Goal: Navigation & Orientation: Understand site structure

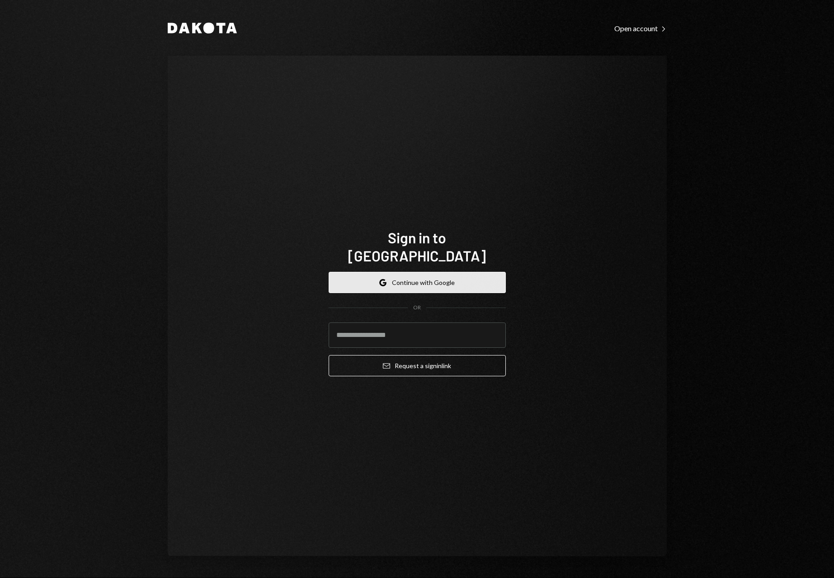
click at [395, 281] on button "Google Continue with Google" at bounding box center [417, 282] width 177 height 21
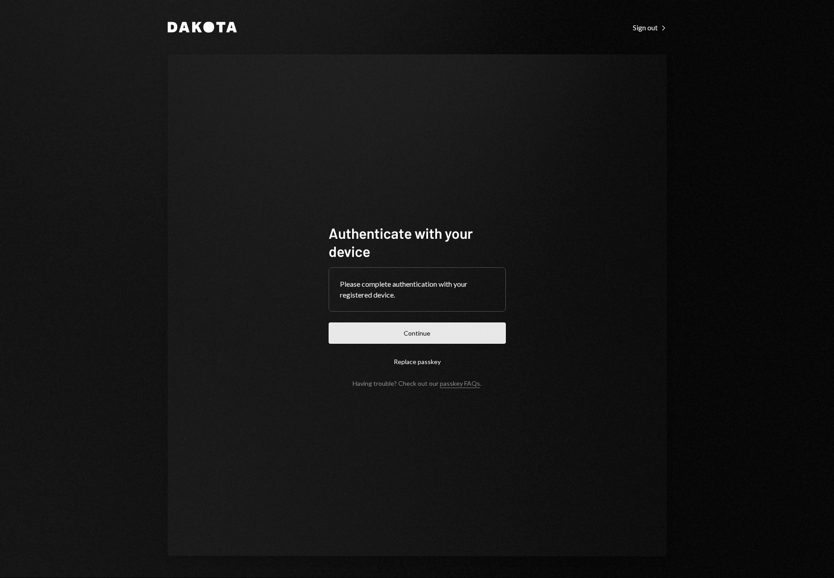
click at [402, 334] on button "Continue" at bounding box center [417, 332] width 177 height 21
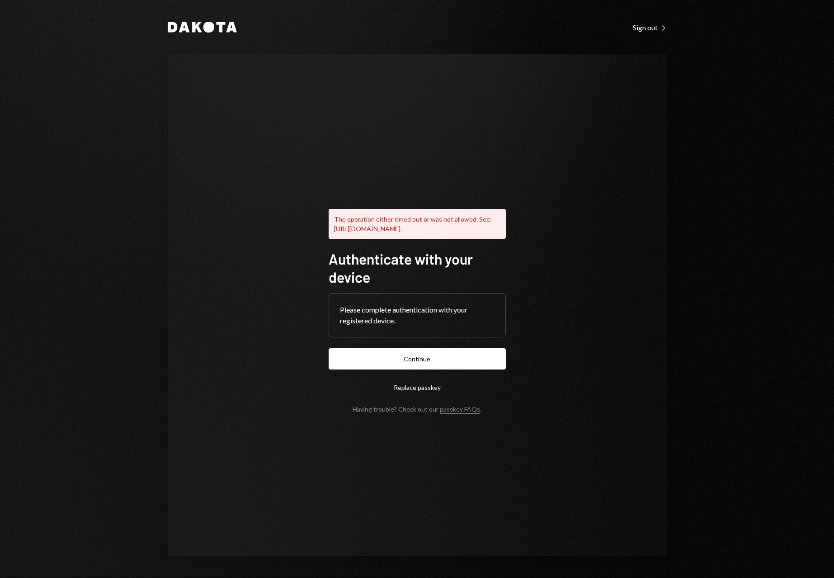
click at [423, 396] on button "Replace passkey" at bounding box center [417, 386] width 177 height 21
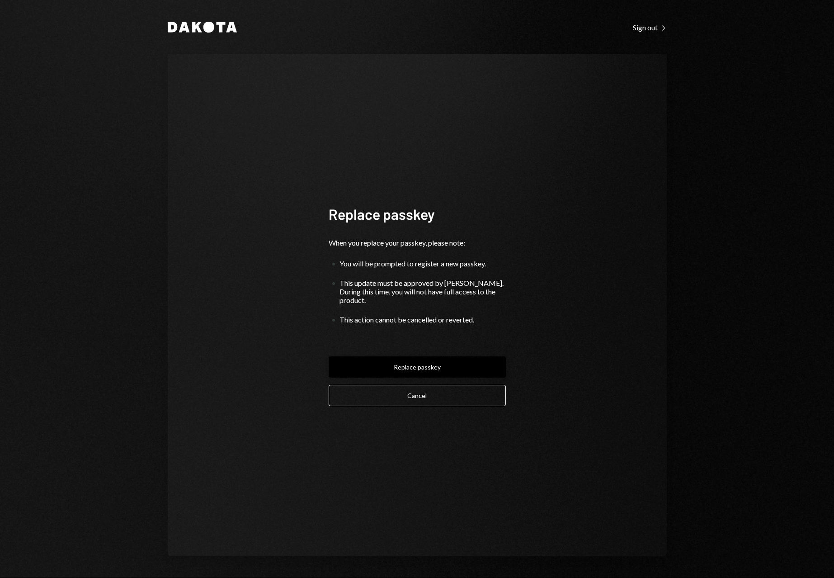
click at [410, 368] on button "Replace passkey" at bounding box center [417, 366] width 177 height 21
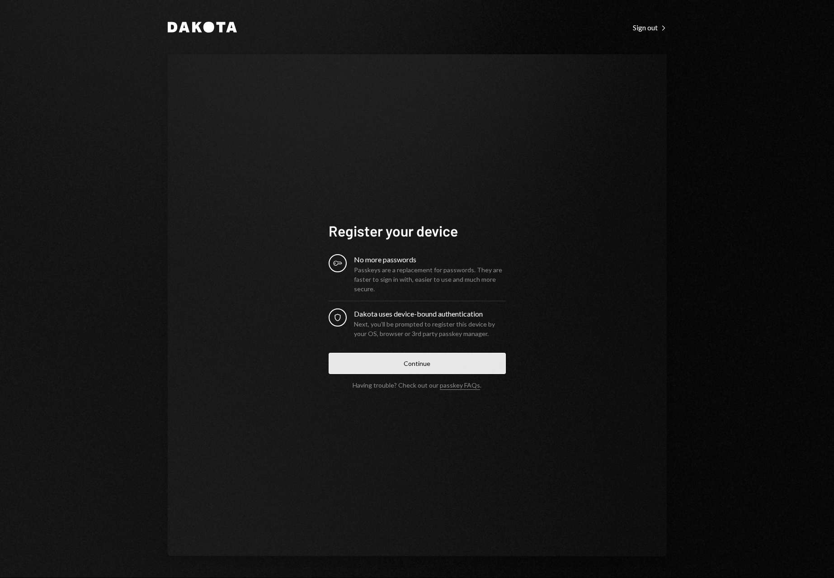
click at [380, 363] on button "Continue" at bounding box center [417, 362] width 177 height 21
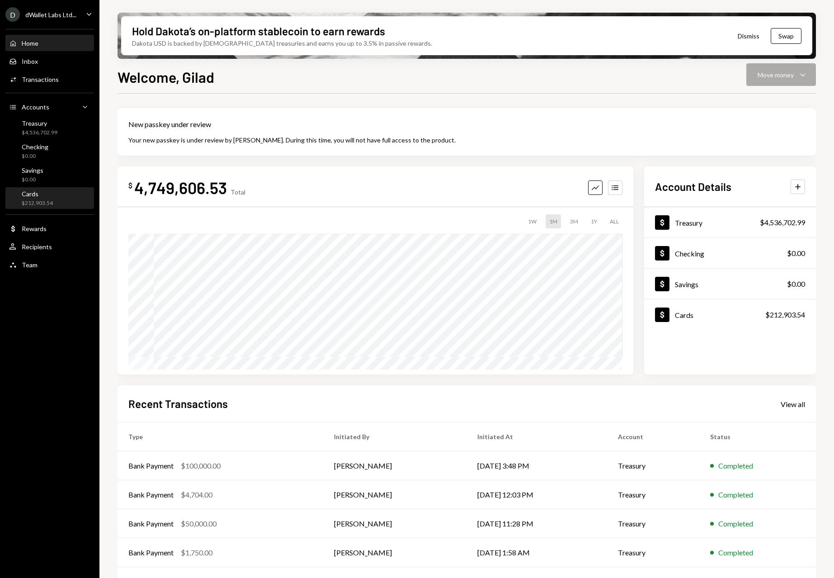
click at [53, 201] on div "Cards $212,903.54" at bounding box center [49, 198] width 81 height 17
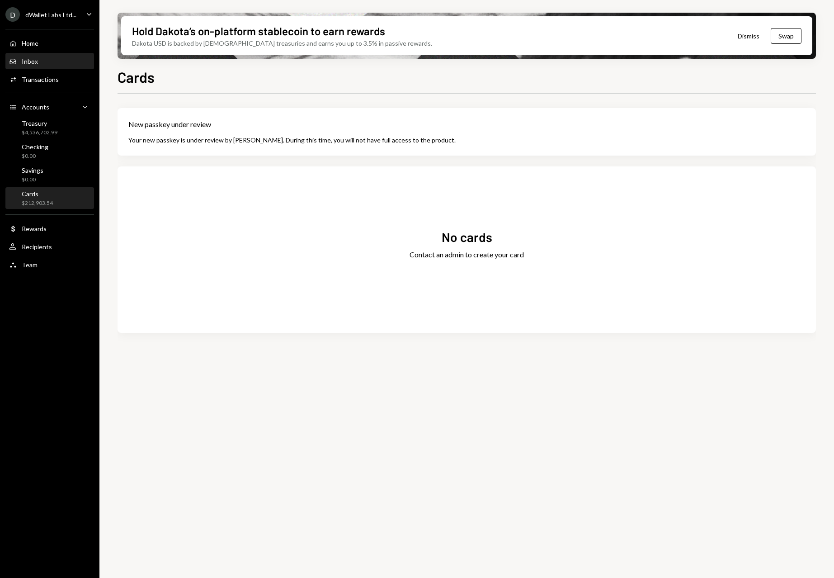
click at [51, 68] on div "Inbox Inbox" at bounding box center [49, 61] width 81 height 15
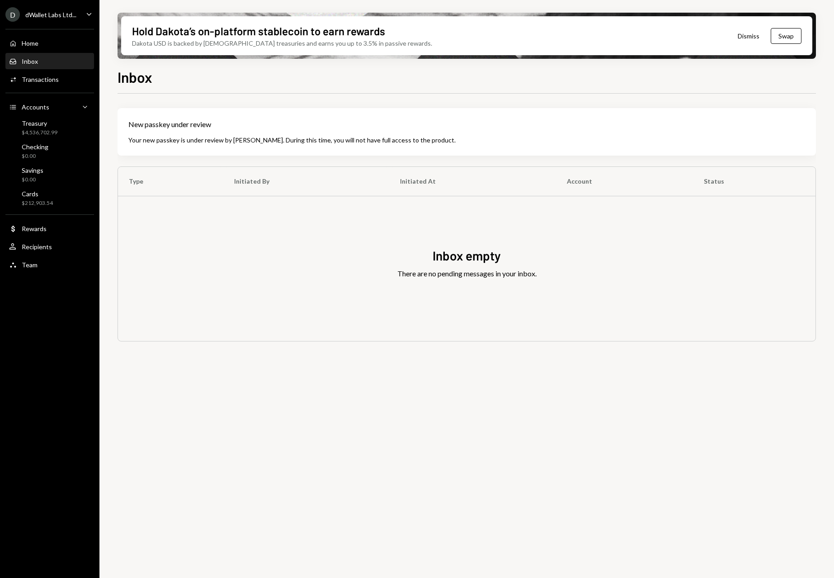
click at [85, 16] on icon "Caret Down" at bounding box center [89, 14] width 10 height 10
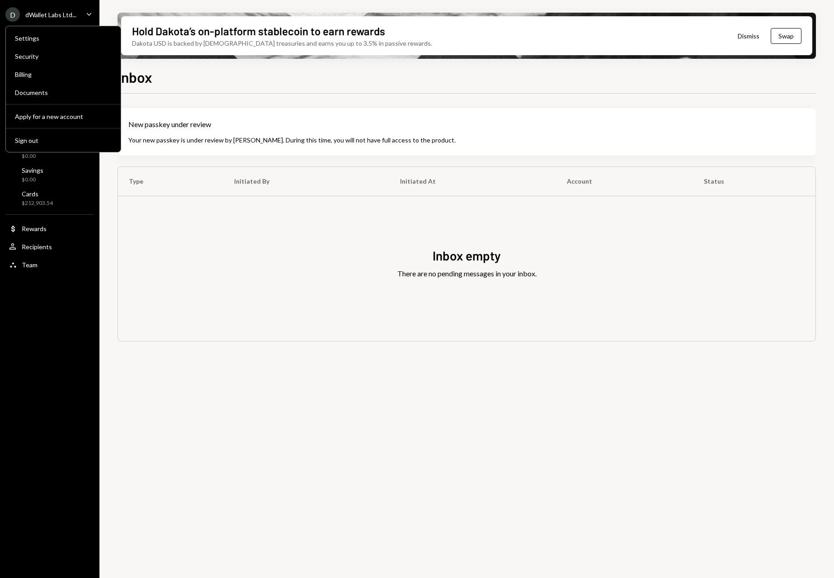
click at [59, 304] on div "D dWallet Labs Ltd... Caret Down Home Home Inbox Inbox Activities Transactions …" at bounding box center [49, 289] width 99 height 578
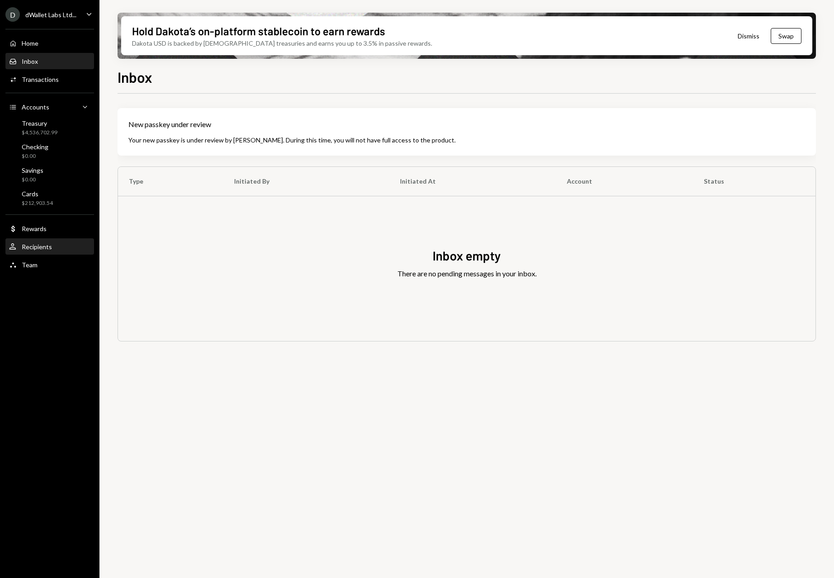
click at [38, 246] on div "Recipients" at bounding box center [37, 247] width 30 height 8
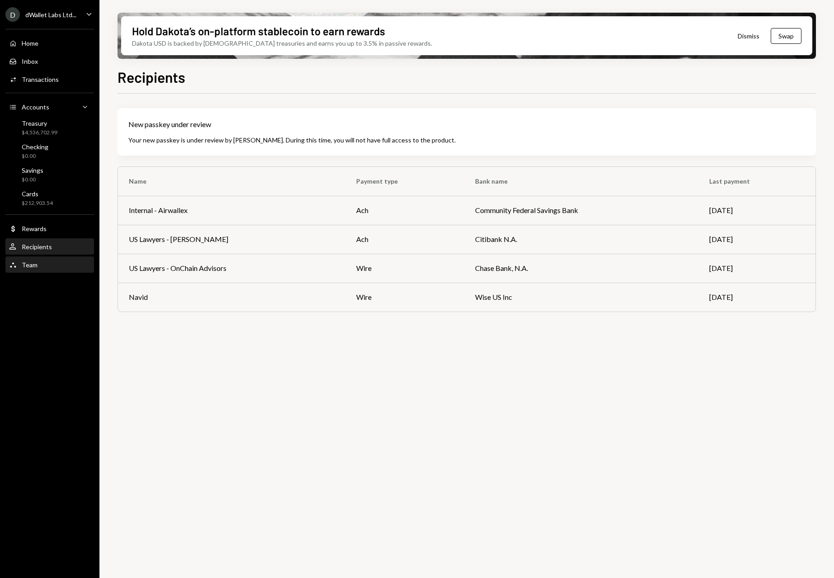
click at [38, 264] on div "Team Team" at bounding box center [49, 265] width 81 height 8
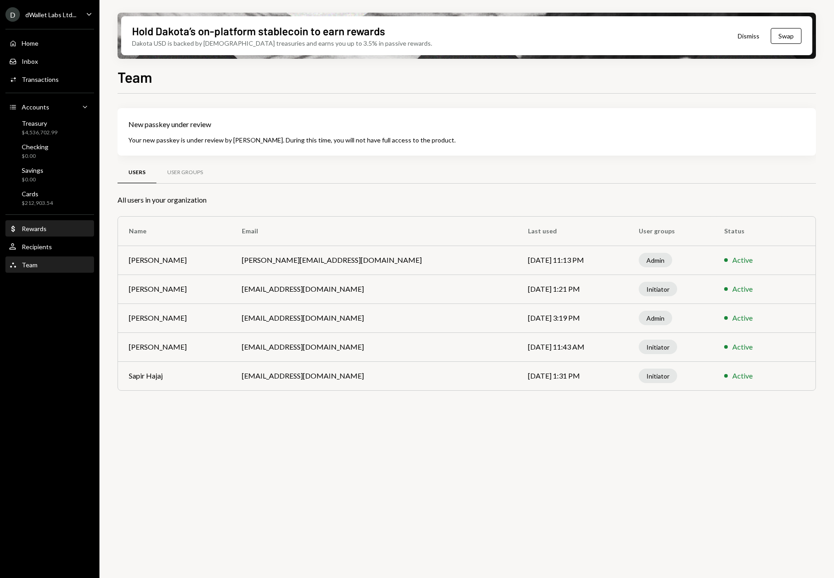
click at [43, 230] on div "Rewards" at bounding box center [34, 229] width 25 height 8
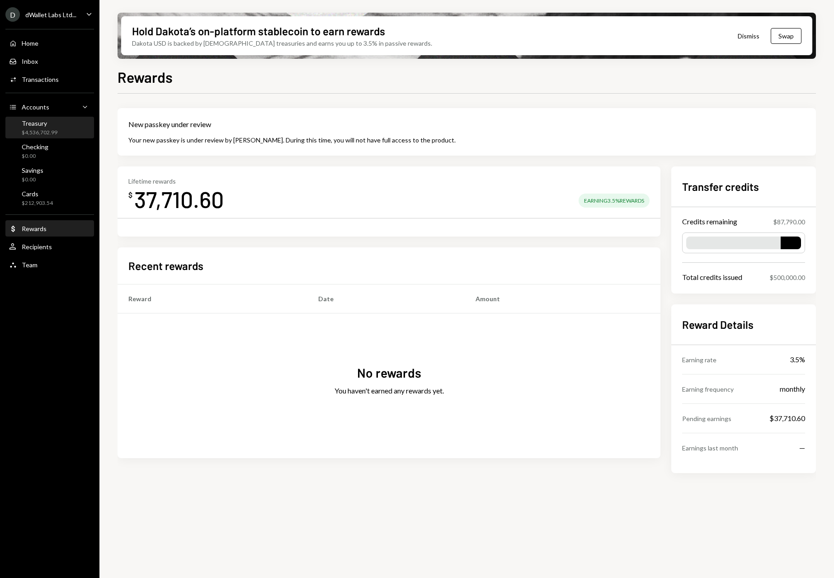
click at [47, 121] on div "Treasury" at bounding box center [40, 123] width 36 height 8
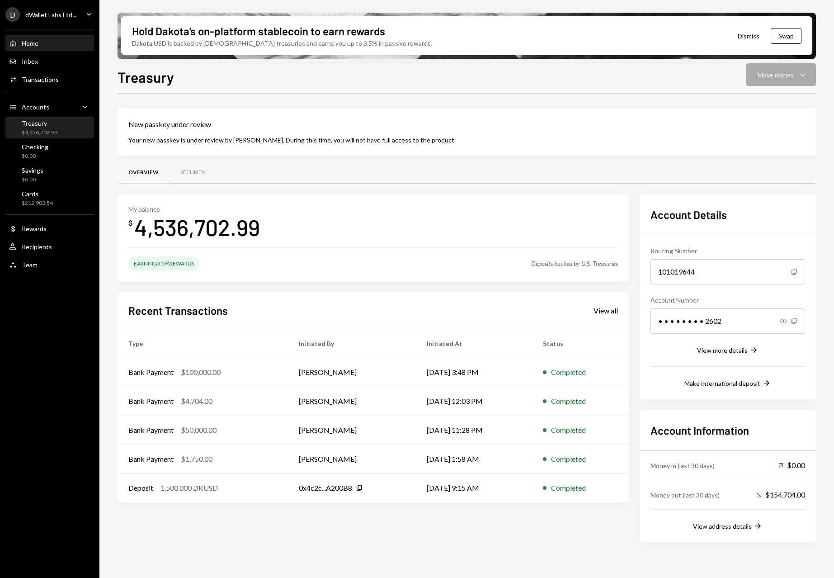
click at [19, 47] on div "Home Home" at bounding box center [23, 43] width 29 height 8
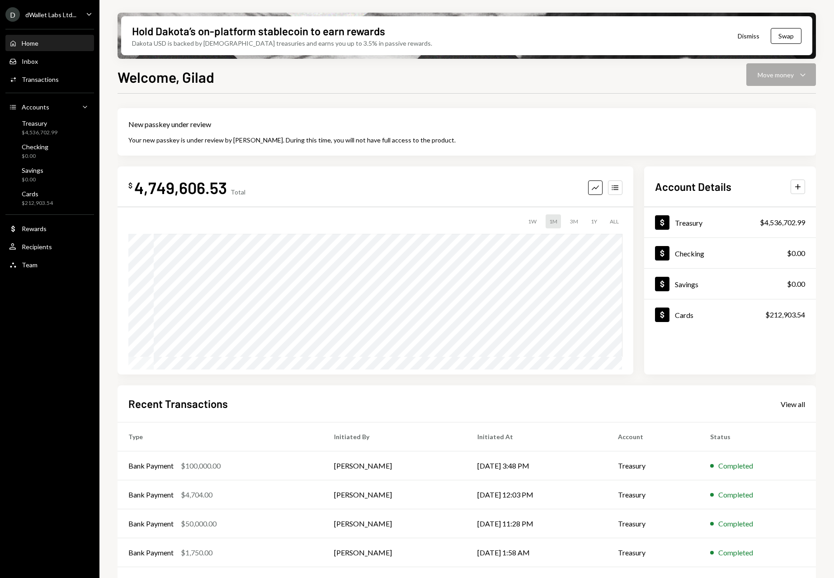
scroll to position [26, 0]
